Goal: Task Accomplishment & Management: Manage account settings

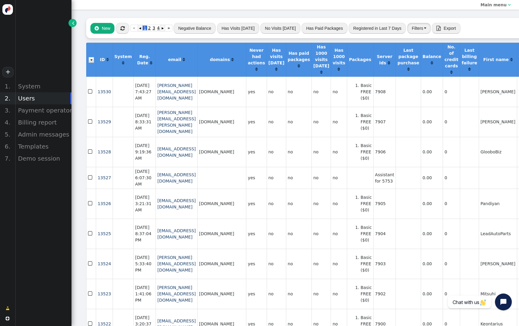
click at [413, 32] on button "Filters" at bounding box center [418, 28] width 23 height 11
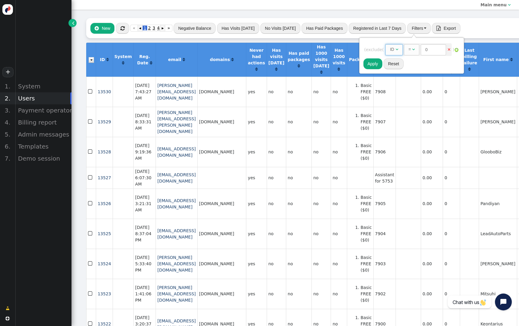
click at [398, 49] on span "" at bounding box center [397, 49] width 3 height 4
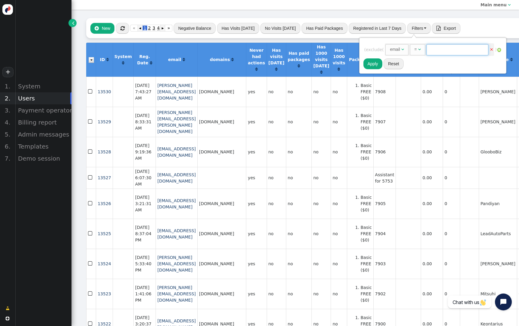
click at [446, 53] on input "text" at bounding box center [458, 49] width 62 height 11
paste input "[EMAIL_ADDRESS][DOMAIN_NAME]"
type input "[EMAIL_ADDRESS][DOMAIN_NAME]"
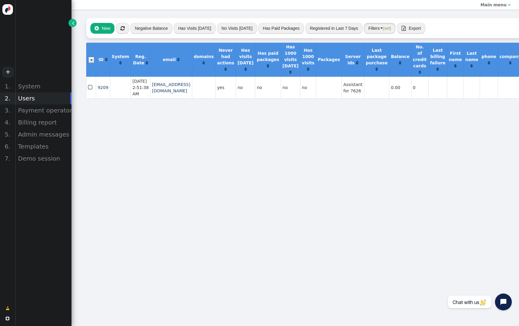
click at [383, 29] on span "(set)" at bounding box center [387, 28] width 8 height 5
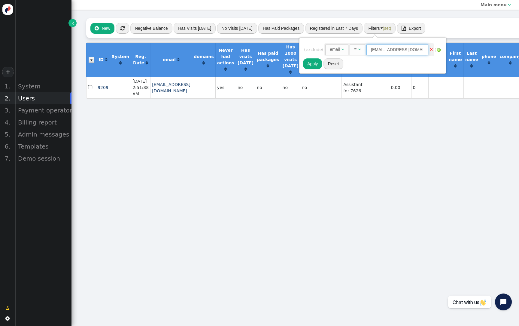
drag, startPoint x: 389, startPoint y: 51, endPoint x: 356, endPoint y: 51, distance: 33.4
click at [356, 51] on div "=  [EMAIL_ADDRESS][DOMAIN_NAME]" at bounding box center [390, 49] width 80 height 6
type input "@[DOMAIN_NAME]"
click at [357, 53] on span "= " at bounding box center [357, 49] width 15 height 11
click at [310, 64] on button "Apply" at bounding box center [312, 63] width 19 height 11
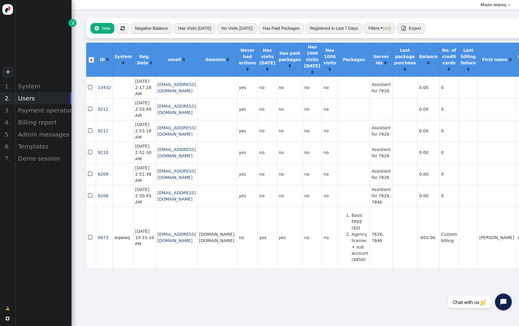
scroll to position [2, 0]
drag, startPoint x: 203, startPoint y: 275, endPoint x: 153, endPoint y: 275, distance: 50.2
click at [156, 268] on td "[EMAIL_ADDRESS][DOMAIN_NAME]" at bounding box center [177, 237] width 42 height 62
copy link "[EMAIL_ADDRESS][DOMAIN_NAME]"
click at [39, 121] on div "Billing report" at bounding box center [43, 122] width 56 height 12
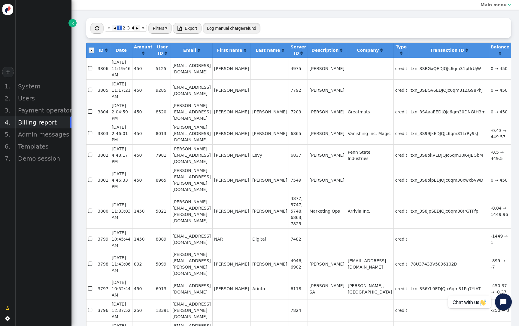
click at [225, 25] on button "Log manual charge/refund" at bounding box center [231, 28] width 57 height 11
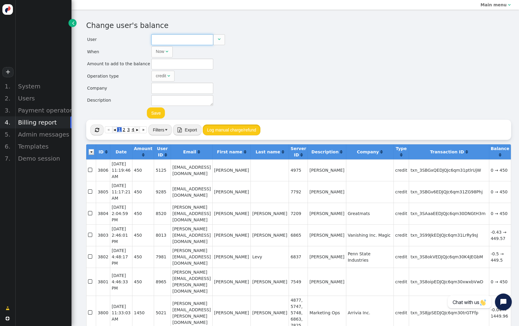
click at [190, 39] on input "text" at bounding box center [182, 39] width 62 height 11
paste input "[EMAIL_ADDRESS][DOMAIN_NAME]"
type input "9073"
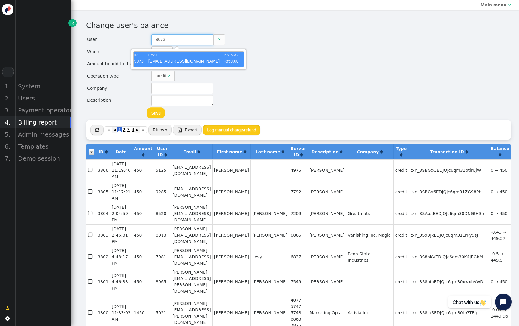
click at [173, 58] on td "[EMAIL_ADDRESS][DOMAIN_NAME]" at bounding box center [185, 62] width 75 height 8
click at [237, 59] on div "Change user's balance User 9073  When Now  month dd , yyyy HH : MM : SS AM ▲ …" at bounding box center [295, 69] width 418 height 99
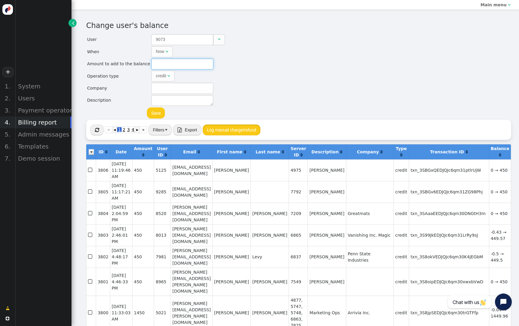
click at [193, 62] on input "text" at bounding box center [182, 64] width 62 height 11
click at [160, 111] on button "Save" at bounding box center [156, 112] width 18 height 11
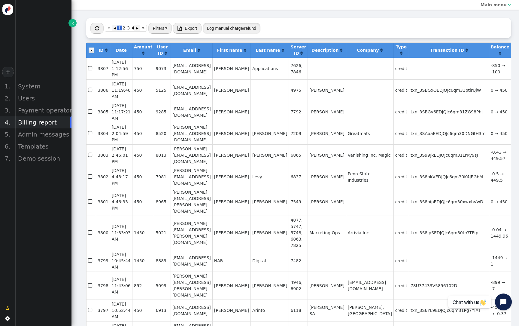
click at [230, 23] on button "Log manual charge/refund" at bounding box center [231, 28] width 57 height 11
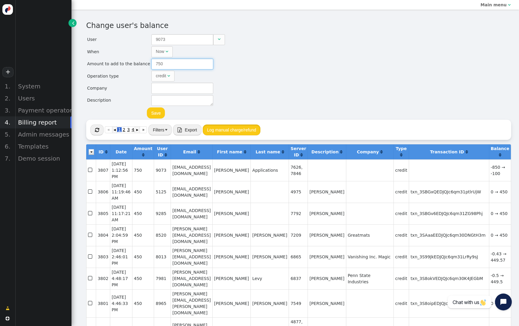
click at [156, 64] on input "750" at bounding box center [182, 64] width 62 height 11
type input "100"
click at [152, 116] on button "Save" at bounding box center [156, 112] width 18 height 11
